Goal: Transaction & Acquisition: Download file/media

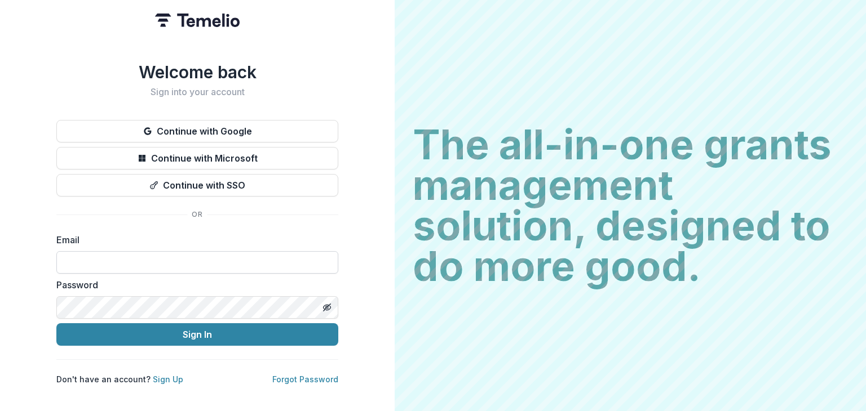
click at [132, 266] on input at bounding box center [197, 262] width 282 height 23
type input "**********"
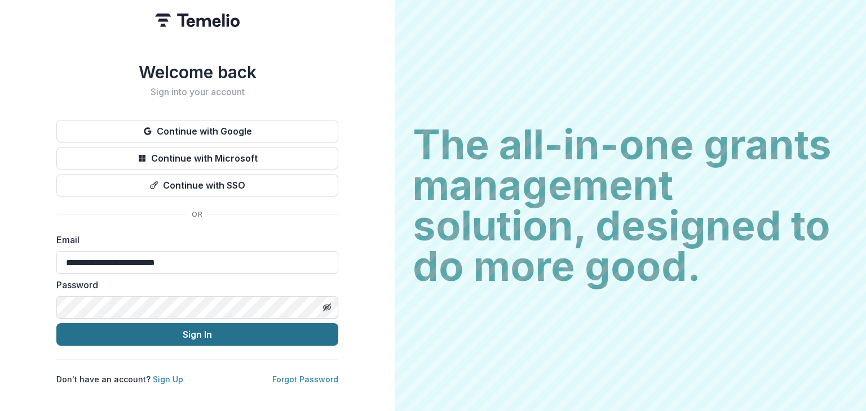
click at [153, 329] on button "Sign In" at bounding box center [197, 335] width 282 height 23
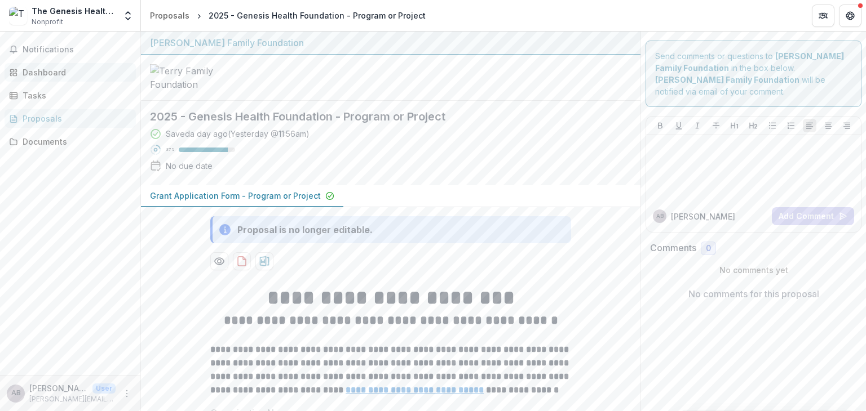
click at [42, 67] on div "Dashboard" at bounding box center [75, 73] width 104 height 12
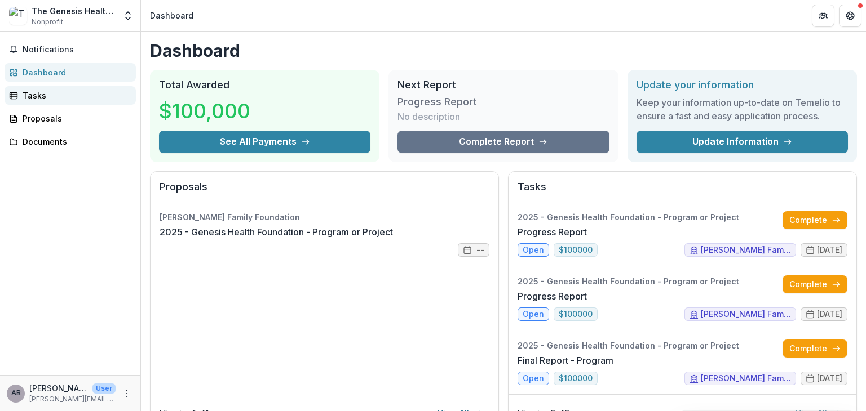
click at [42, 91] on div "Tasks" at bounding box center [75, 96] width 104 height 12
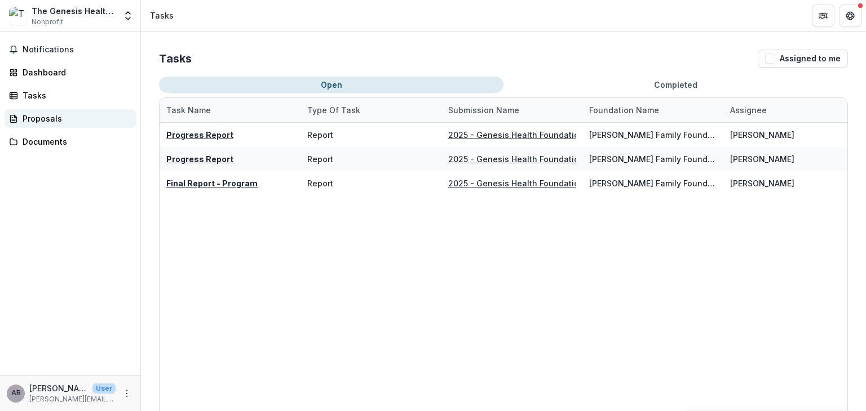
click at [43, 111] on link "Proposals" at bounding box center [70, 118] width 131 height 19
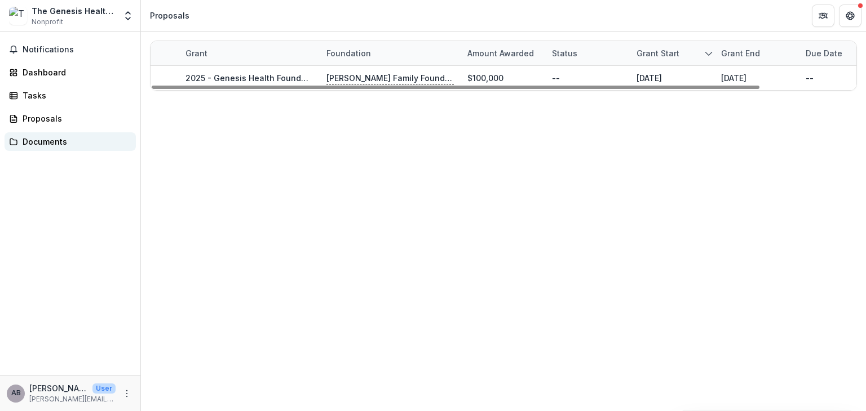
click at [63, 136] on div "Documents" at bounding box center [75, 142] width 104 height 12
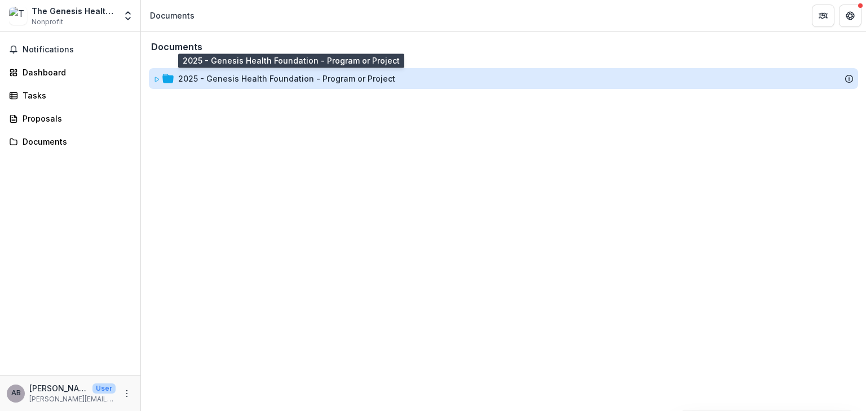
click at [240, 77] on div "2025 - Genesis Health Foundation - Program or Project" at bounding box center [286, 79] width 217 height 12
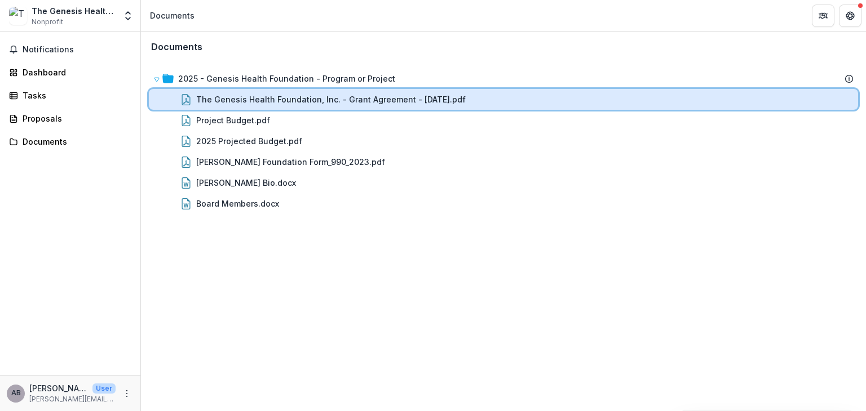
click at [249, 92] on div "The Genesis Health Foundation, Inc. - Grant Agreement - [DATE].pdf" at bounding box center [503, 99] width 709 height 21
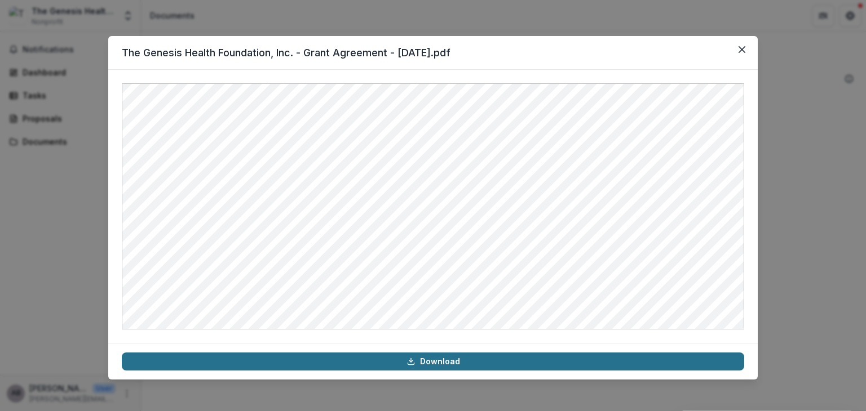
click at [424, 364] on link "Download" at bounding box center [433, 362] width 622 height 18
